Goal: Information Seeking & Learning: Learn about a topic

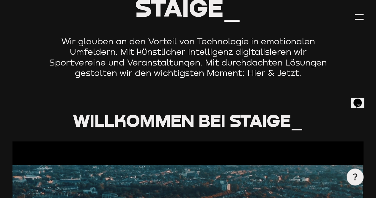
scroll to position [119, 0]
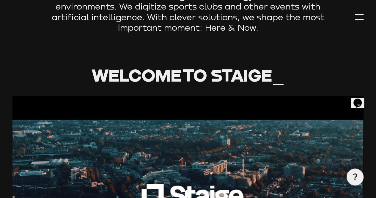
scroll to position [238, 0]
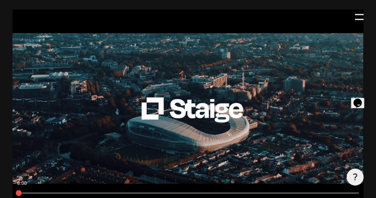
drag, startPoint x: 109, startPoint y: 166, endPoint x: 111, endPoint y: 163, distance: 3.5
click at [29, 195] on button "Play" at bounding box center [20, 201] width 16 height 12
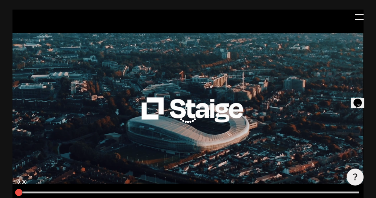
type input "0.8"
click at [138, 191] on div at bounding box center [187, 192] width 341 height 2
click at [153, 189] on div at bounding box center [187, 192] width 351 height 7
click at [167, 189] on div at bounding box center [187, 192] width 351 height 7
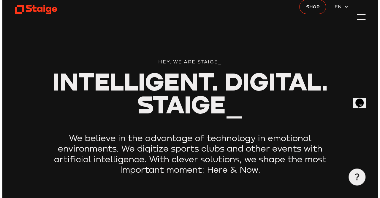
scroll to position [0, 0]
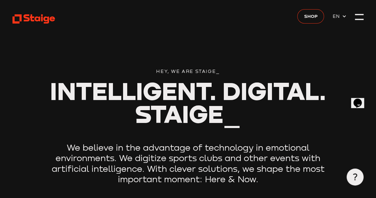
click at [362, 17] on div at bounding box center [359, 16] width 8 height 8
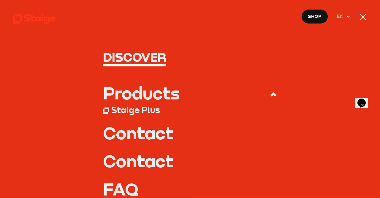
click at [162, 89] on div "Products" at bounding box center [141, 92] width 77 height 17
click at [0, 0] on input "Products" at bounding box center [0, 0] width 0 height 0
click at [163, 97] on div "Products" at bounding box center [141, 92] width 77 height 17
click at [0, 0] on input "Products" at bounding box center [0, 0] width 0 height 0
click at [141, 114] on div "Staige Plus" at bounding box center [135, 110] width 49 height 11
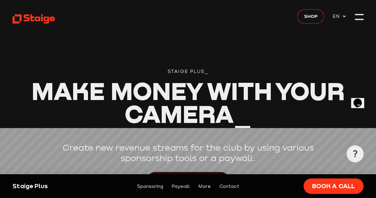
click at [344, 15] on icon at bounding box center [344, 16] width 5 height 5
click at [337, 26] on span "DE" at bounding box center [337, 24] width 9 height 7
